Goal: Information Seeking & Learning: Compare options

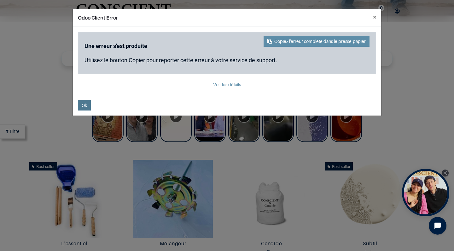
click at [91, 103] on button "Ok" at bounding box center [84, 105] width 13 height 10
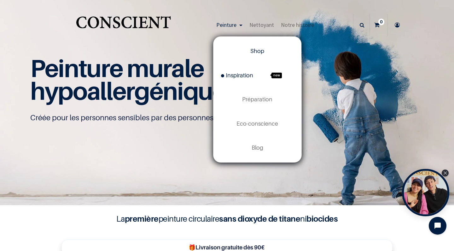
click at [249, 74] on span "Inspiration" at bounding box center [237, 75] width 32 height 7
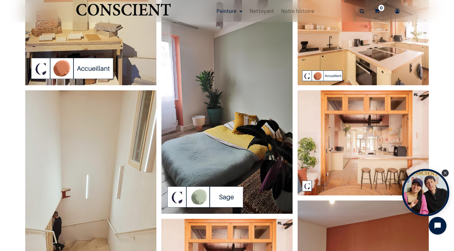
scroll to position [615, 0]
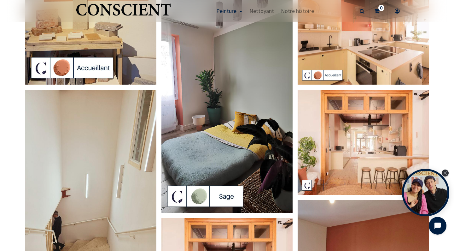
click at [356, 133] on img at bounding box center [363, 142] width 131 height 105
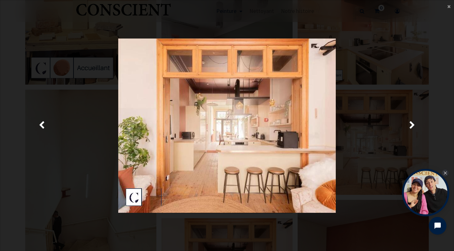
click at [285, 79] on img at bounding box center [227, 125] width 218 height 174
click at [446, 8] on main "× Fermer" at bounding box center [227, 125] width 454 height 250
click at [449, 7] on span "×" at bounding box center [449, 6] width 3 height 7
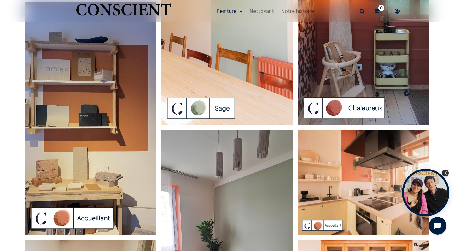
scroll to position [447, 0]
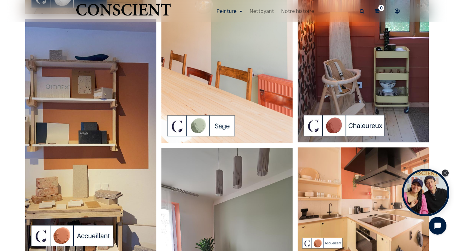
click at [104, 128] on img at bounding box center [90, 135] width 131 height 233
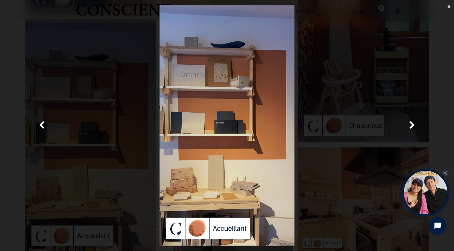
click at [450, 9] on span "×" at bounding box center [449, 6] width 3 height 7
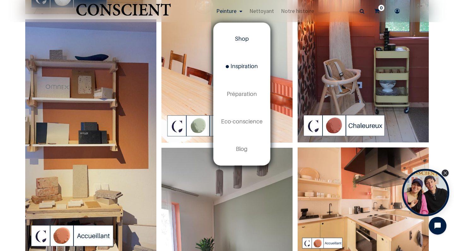
click at [245, 39] on span "Shop" at bounding box center [242, 38] width 14 height 7
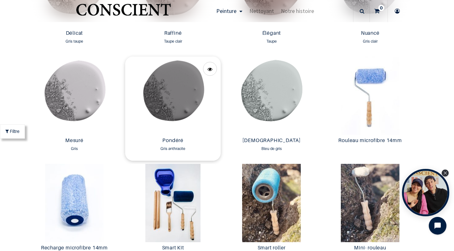
scroll to position [987, 0]
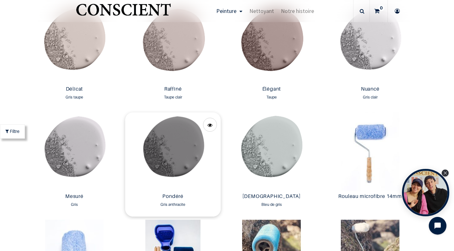
click at [184, 149] on img at bounding box center [173, 151] width 96 height 78
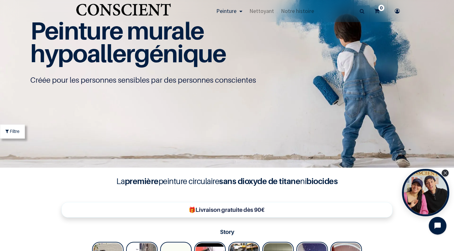
scroll to position [6, 0]
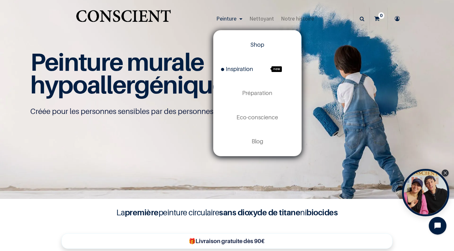
click at [236, 75] on link "Inspiration new" at bounding box center [258, 69] width 88 height 24
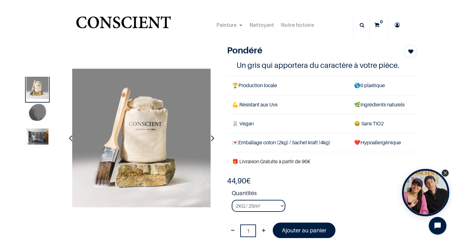
click at [31, 141] on img at bounding box center [38, 136] width 22 height 16
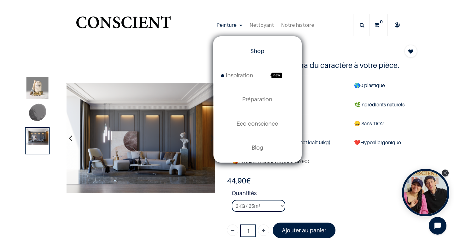
click at [253, 50] on span "Shop" at bounding box center [257, 51] width 14 height 7
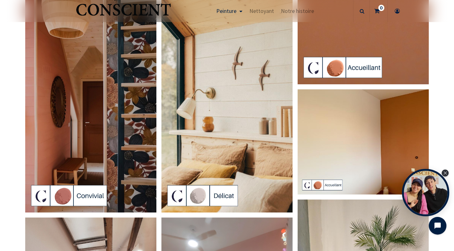
scroll to position [1204, 0]
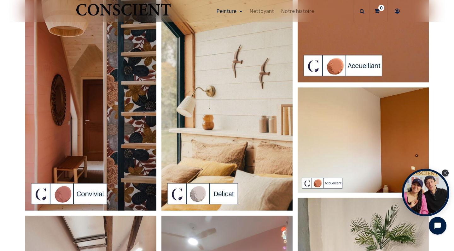
click at [240, 134] on img at bounding box center [227, 93] width 131 height 233
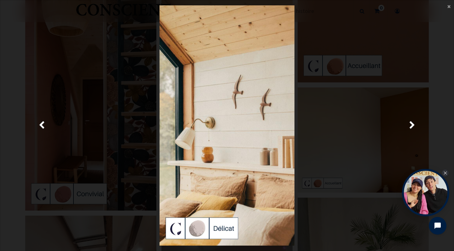
click at [363, 0] on div "× Fermer Précedent" at bounding box center [227, 125] width 454 height 251
click at [450, 8] on span "×" at bounding box center [449, 6] width 3 height 7
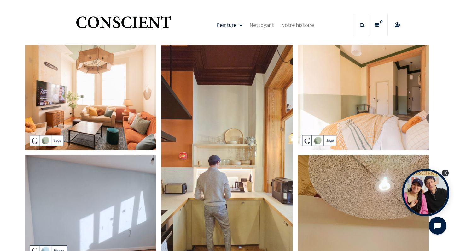
scroll to position [0, 0]
click at [124, 124] on img at bounding box center [90, 97] width 131 height 105
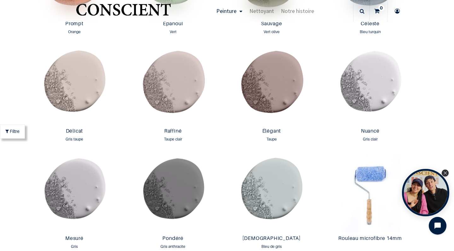
scroll to position [945, 0]
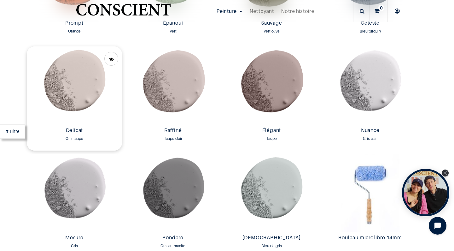
click at [71, 99] on img at bounding box center [75, 85] width 96 height 78
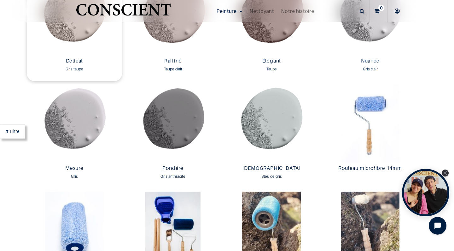
scroll to position [1069, 0]
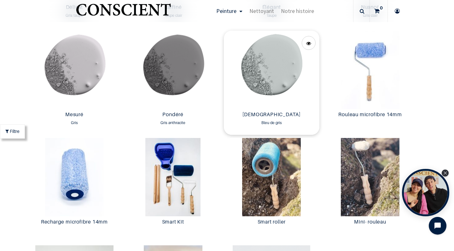
click at [292, 89] on img at bounding box center [272, 70] width 96 height 78
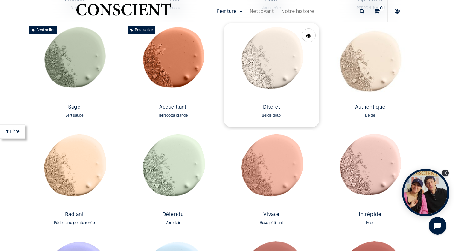
scroll to position [548, 0]
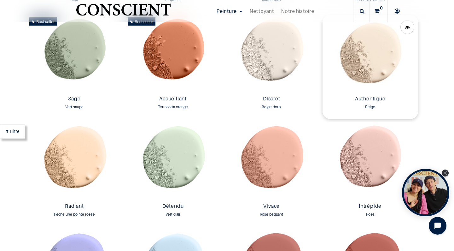
click at [374, 50] on img at bounding box center [371, 54] width 96 height 78
click at [283, 52] on img at bounding box center [272, 54] width 96 height 78
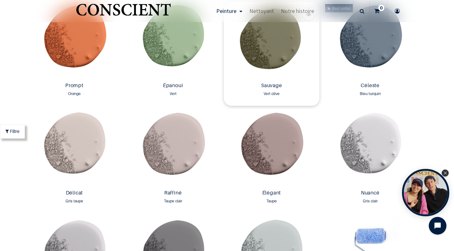
scroll to position [899, 0]
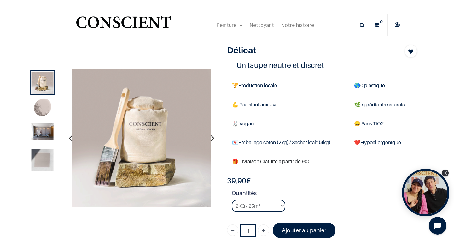
click at [50, 154] on img at bounding box center [43, 160] width 22 height 22
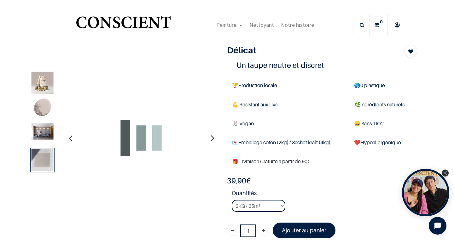
click at [47, 125] on img at bounding box center [43, 131] width 22 height 16
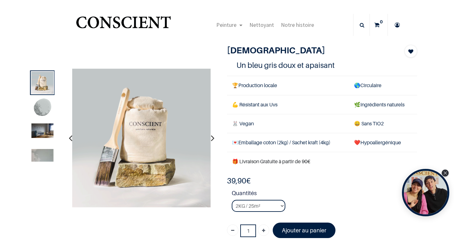
click at [44, 134] on img at bounding box center [43, 130] width 22 height 15
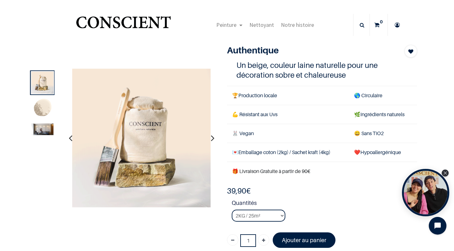
click at [46, 128] on img at bounding box center [43, 129] width 22 height 12
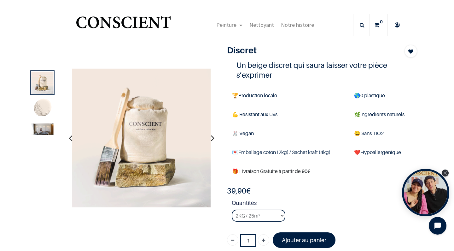
click at [29, 133] on ol at bounding box center [42, 134] width 27 height 128
click at [41, 131] on img at bounding box center [43, 129] width 22 height 12
